Goal: Navigation & Orientation: Go to known website

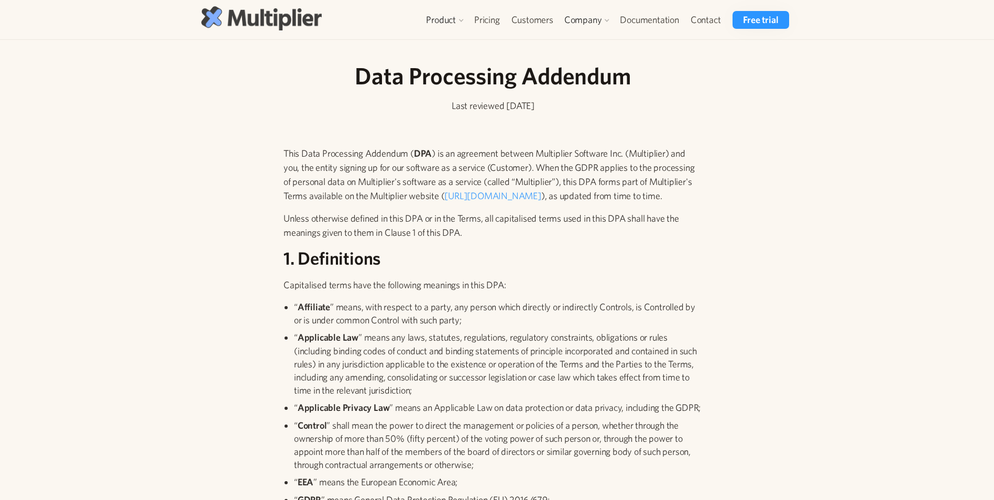
click at [246, 20] on img at bounding box center [261, 18] width 120 height 24
click at [274, 21] on img at bounding box center [261, 18] width 120 height 24
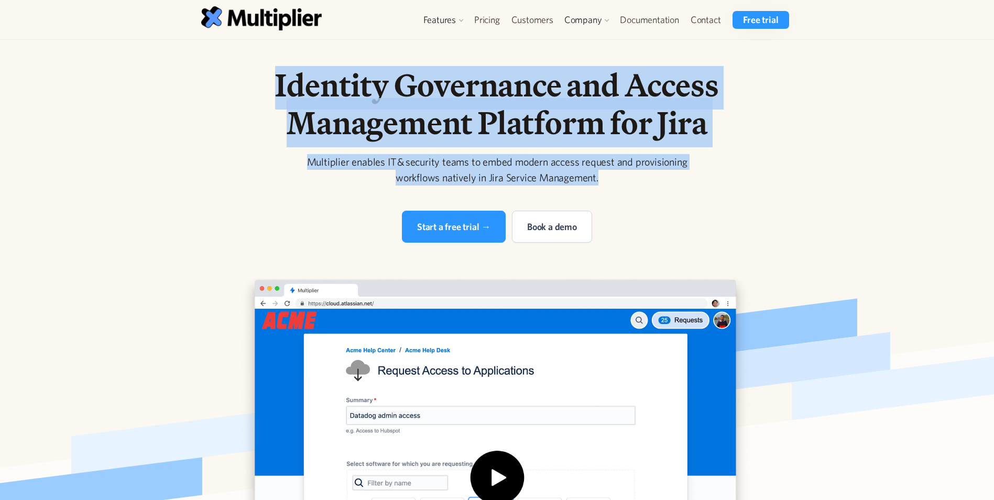
drag, startPoint x: 260, startPoint y: 80, endPoint x: 706, endPoint y: 182, distance: 457.7
click at [706, 182] on div "Identity Governance and Access Management Platform for Jira Multiplier enables …" at bounding box center [497, 154] width 536 height 177
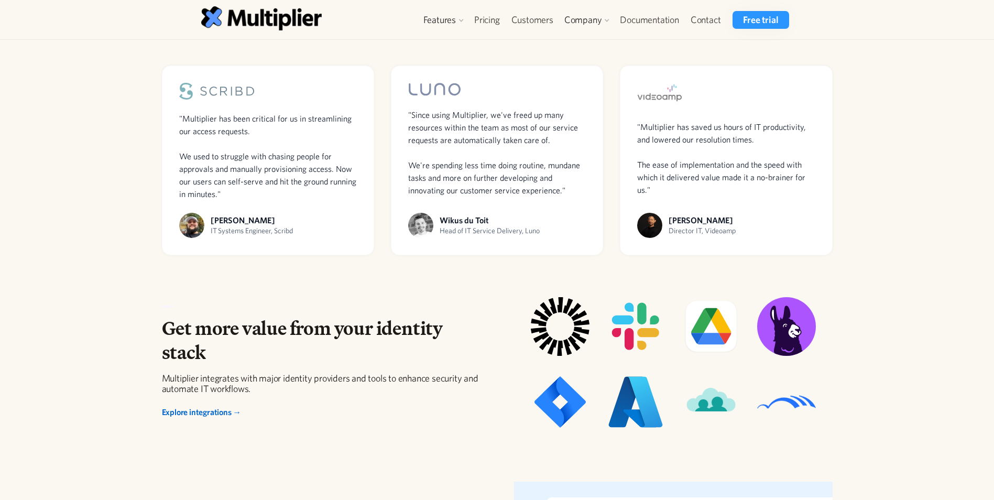
scroll to position [681, 0]
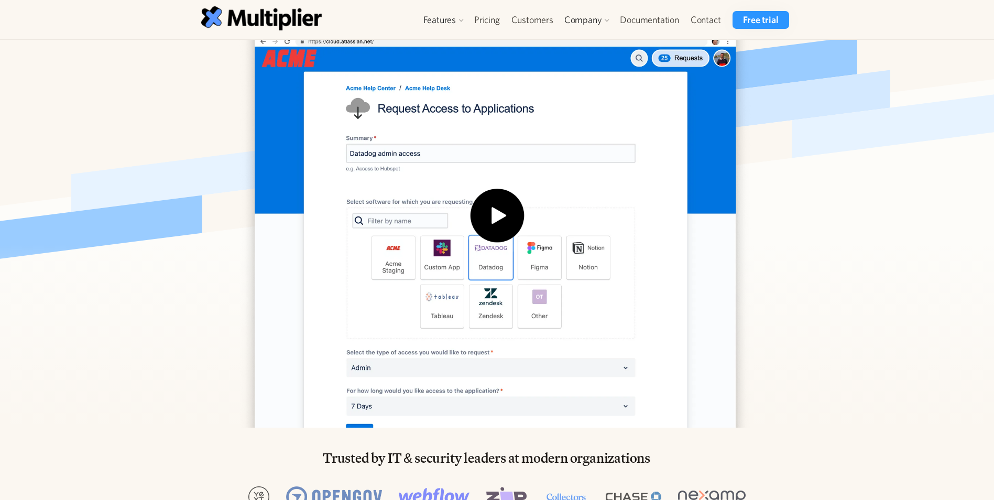
scroll to position [524, 0]
